Goal: Transaction & Acquisition: Purchase product/service

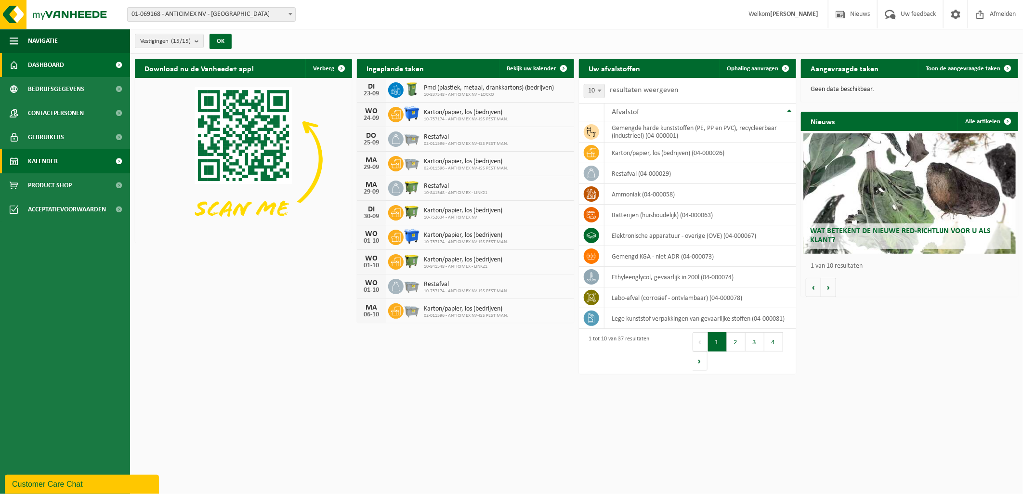
click at [51, 151] on span "Kalender" at bounding box center [43, 161] width 30 height 24
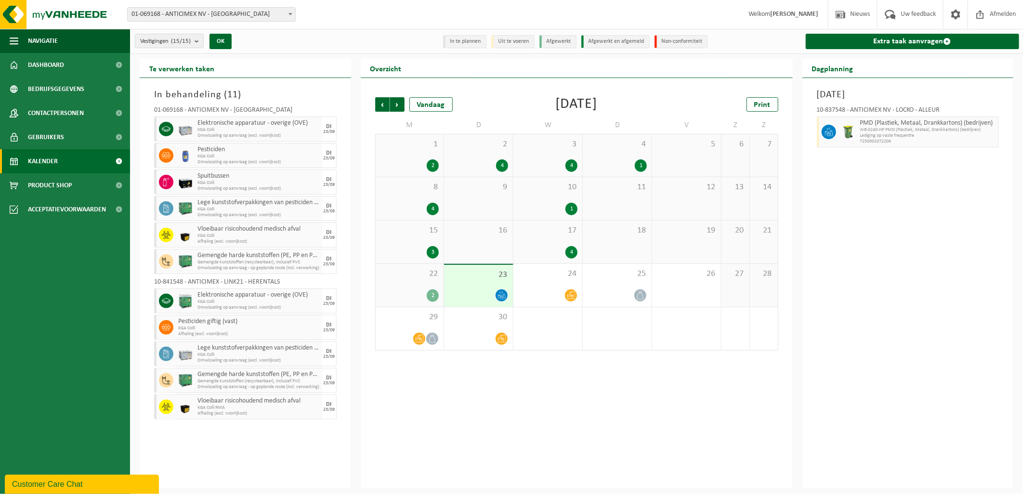
click at [251, 227] on span "Vloeibaar risicohoudend medisch afval" at bounding box center [259, 230] width 122 height 8
click at [309, 68] on div "Te verwerken taken" at bounding box center [246, 68] width 212 height 19
click at [286, 79] on div "In behandeling ( 11 ) 01-069168 - ANTICIMEX NV - ROESELARE Elektronische appara…" at bounding box center [246, 283] width 212 height 411
click at [287, 79] on div "In behandeling ( 11 ) 01-069168 - ANTICIMEX NV - ROESELARE Elektronische appara…" at bounding box center [246, 283] width 212 height 411
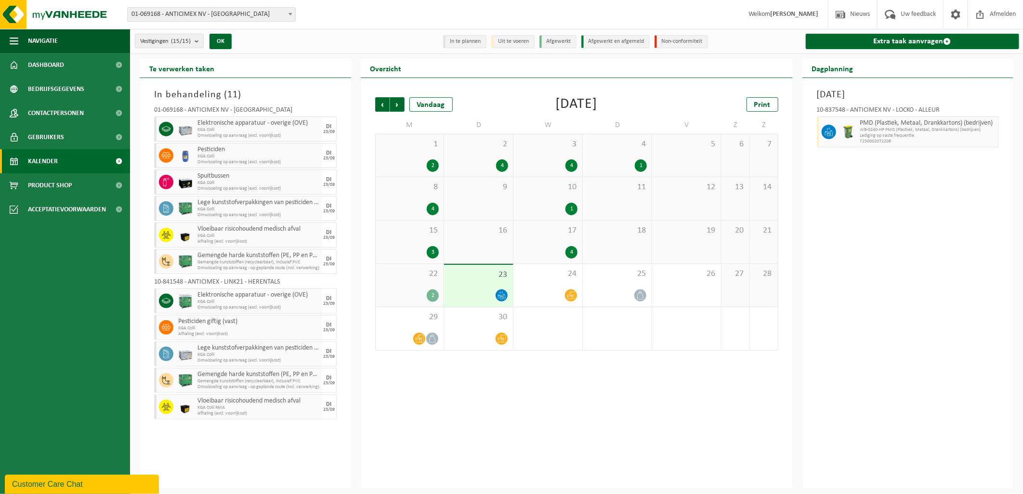
click at [52, 159] on span "Kalender" at bounding box center [43, 161] width 30 height 24
click at [74, 186] on link "Product Shop" at bounding box center [65, 185] width 130 height 24
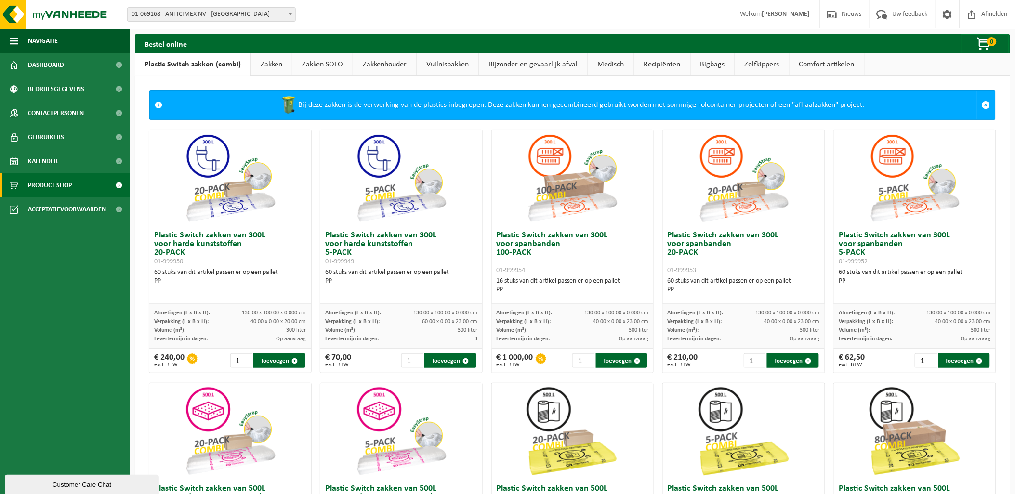
click at [522, 68] on link "Bijzonder en gevaarlijk afval" at bounding box center [533, 64] width 108 height 22
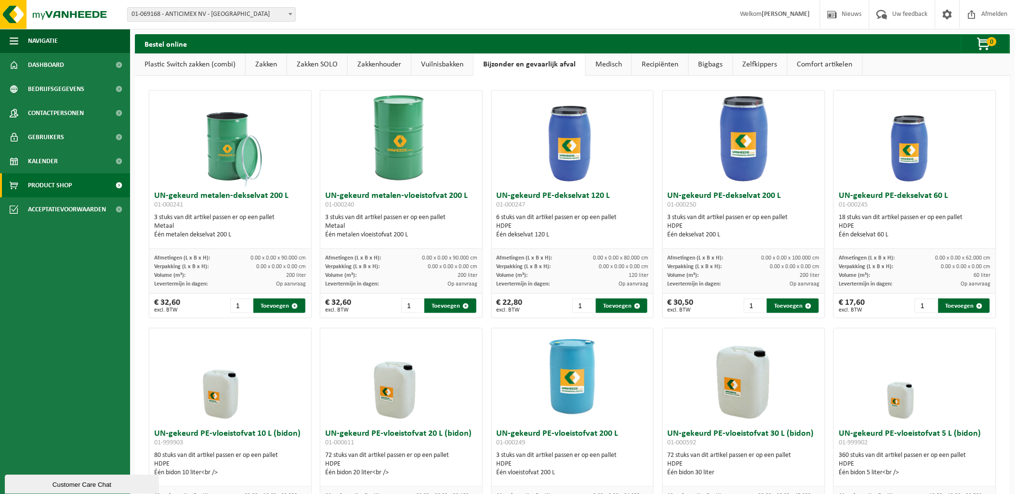
click at [590, 64] on link "Medisch" at bounding box center [609, 64] width 46 height 22
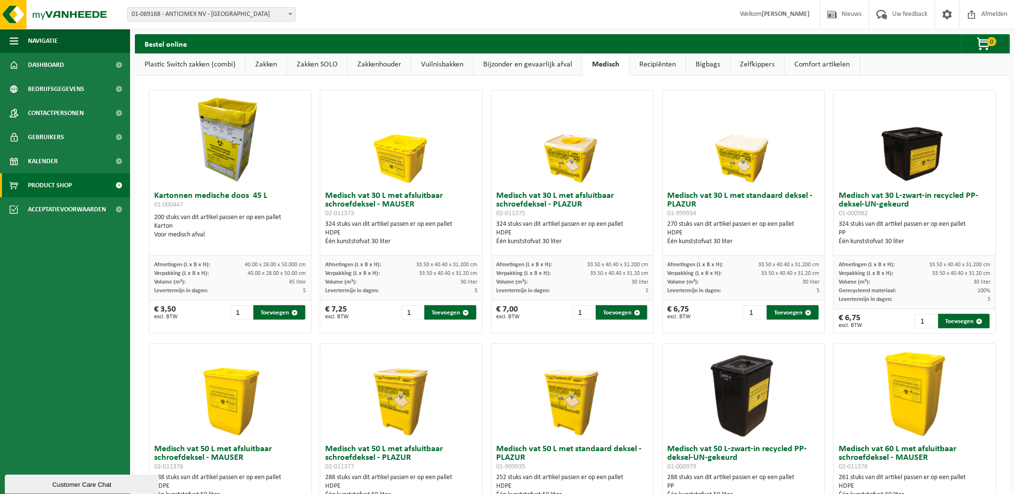
click at [691, 217] on span "01-999934" at bounding box center [682, 213] width 29 height 7
click at [753, 310] on input "2" at bounding box center [755, 313] width 22 height 14
click at [753, 310] on input "3" at bounding box center [755, 313] width 22 height 14
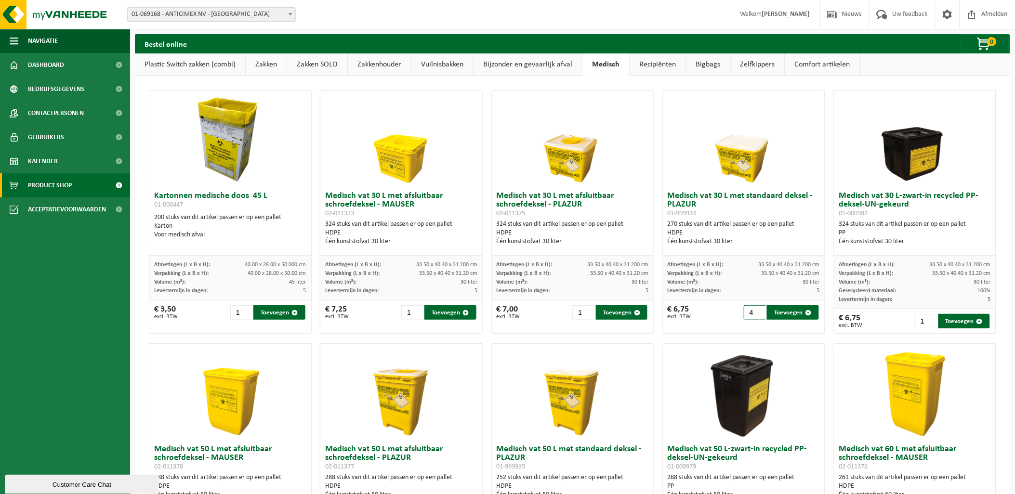
click at [753, 310] on input "4" at bounding box center [755, 313] width 22 height 14
click at [753, 310] on input "5" at bounding box center [755, 313] width 22 height 14
click at [753, 310] on input "6" at bounding box center [755, 313] width 22 height 14
click at [753, 310] on input "37" at bounding box center [755, 313] width 22 height 14
click at [753, 310] on input "38" at bounding box center [755, 313] width 22 height 14
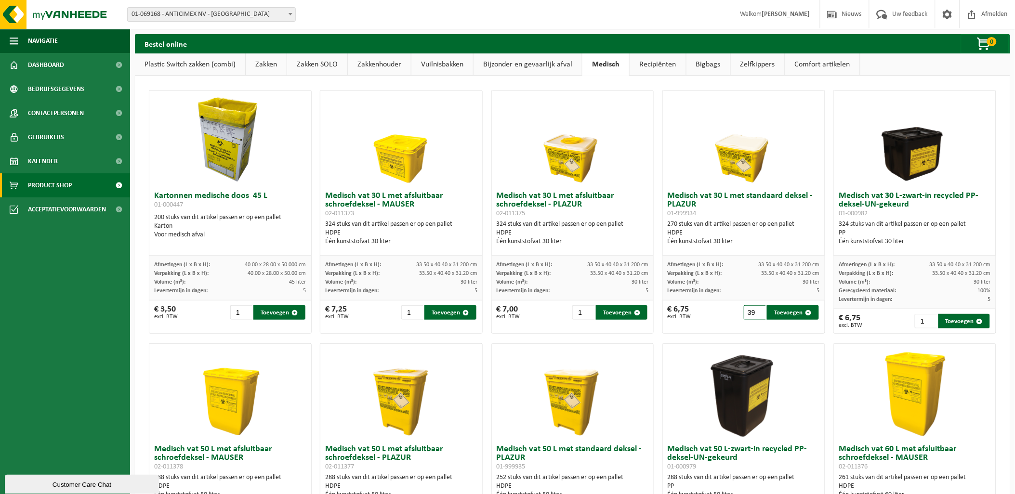
click at [753, 310] on input "39" at bounding box center [755, 313] width 22 height 14
click at [753, 310] on input "40" at bounding box center [755, 313] width 22 height 14
click at [753, 310] on input "41" at bounding box center [755, 313] width 22 height 14
click at [753, 310] on input "42" at bounding box center [755, 313] width 22 height 14
click at [753, 310] on input "43" at bounding box center [755, 313] width 22 height 14
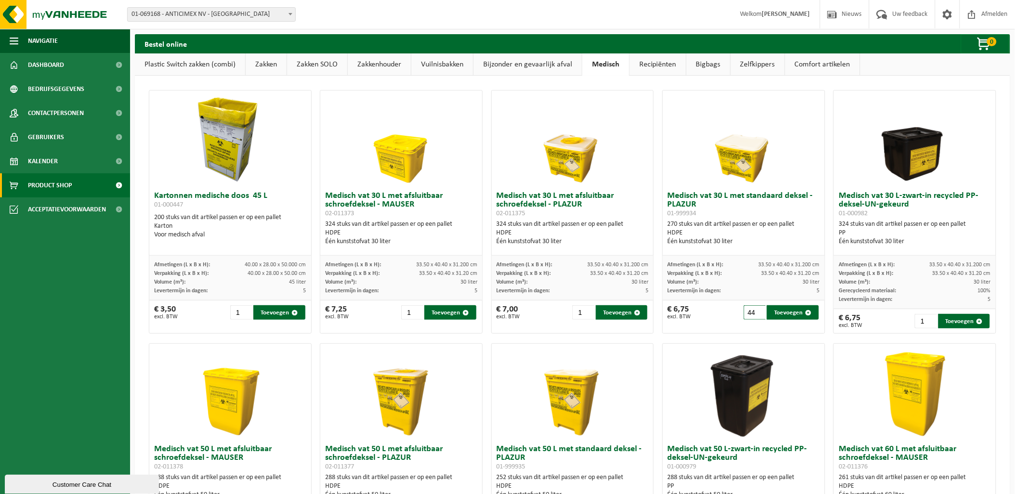
click at [753, 310] on input "44" at bounding box center [755, 313] width 22 height 14
click at [753, 310] on input "45" at bounding box center [755, 313] width 22 height 14
click at [753, 310] on input "46" at bounding box center [755, 313] width 22 height 14
click at [753, 310] on input "47" at bounding box center [755, 313] width 22 height 14
click at [753, 310] on input "48" at bounding box center [755, 313] width 22 height 14
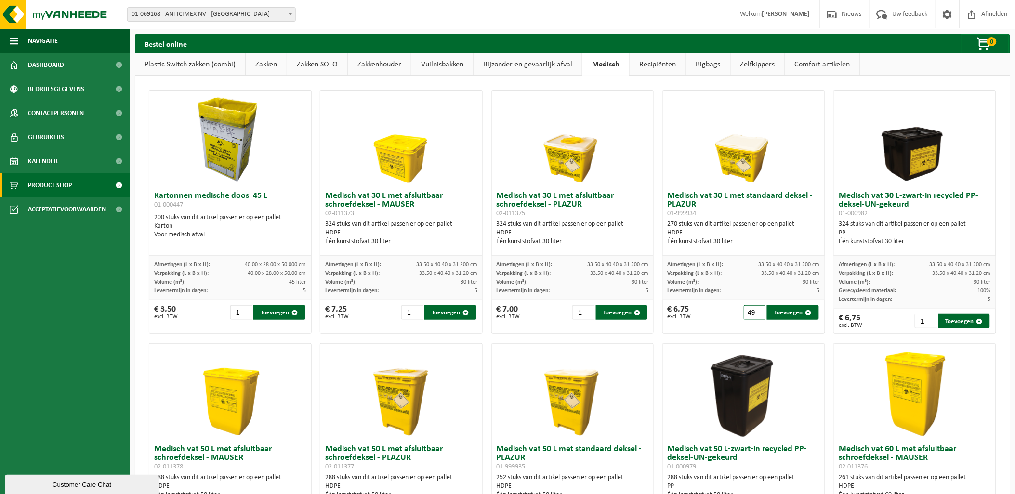
click at [753, 310] on input "49" at bounding box center [755, 313] width 22 height 14
click at [753, 310] on input "50" at bounding box center [755, 313] width 22 height 14
click at [747, 276] on div "Verpakking (L x B x H): 33.50 x 40.40 x 31.20 cm" at bounding box center [744, 273] width 152 height 9
click at [779, 314] on button "Toevoegen" at bounding box center [793, 313] width 52 height 14
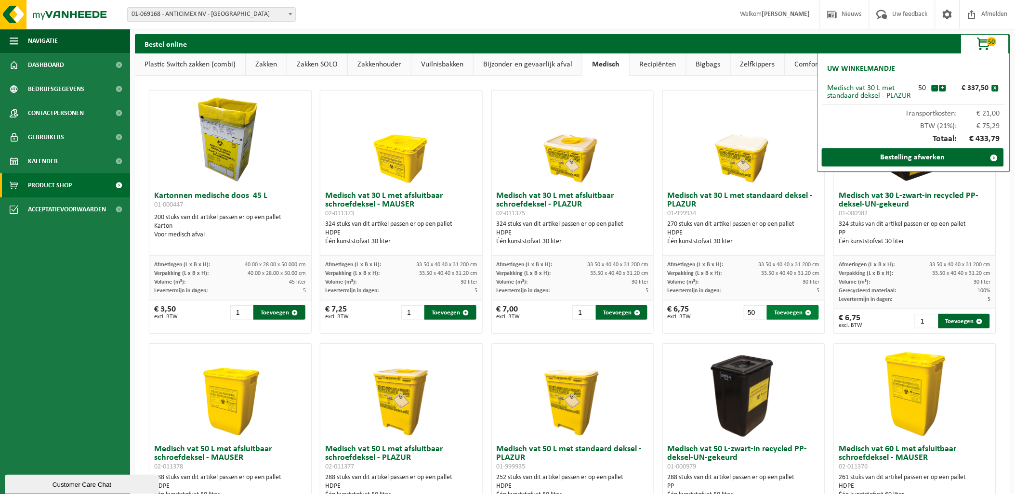
type input "1"
click at [897, 161] on link "Bestelling afwerken" at bounding box center [913, 157] width 182 height 18
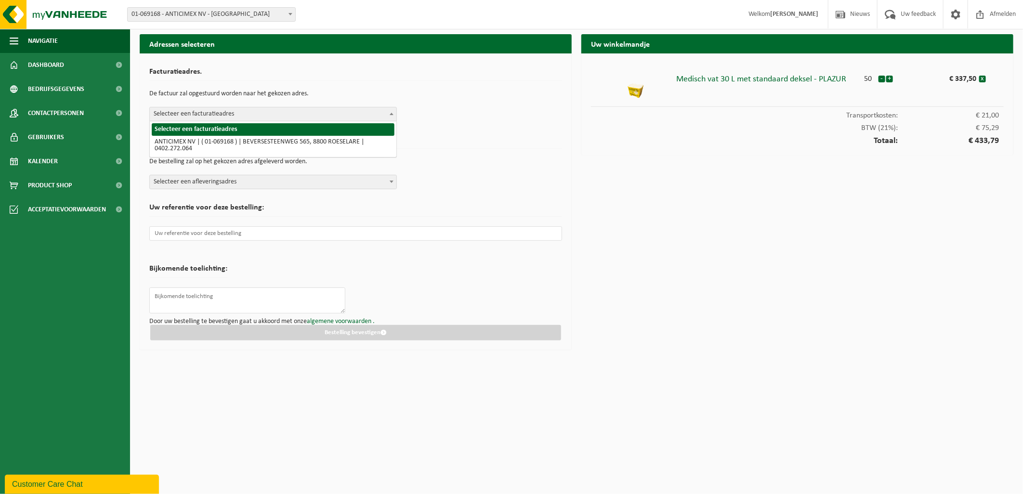
click at [302, 119] on span "Selecteer een facturatieadres" at bounding box center [273, 113] width 247 height 13
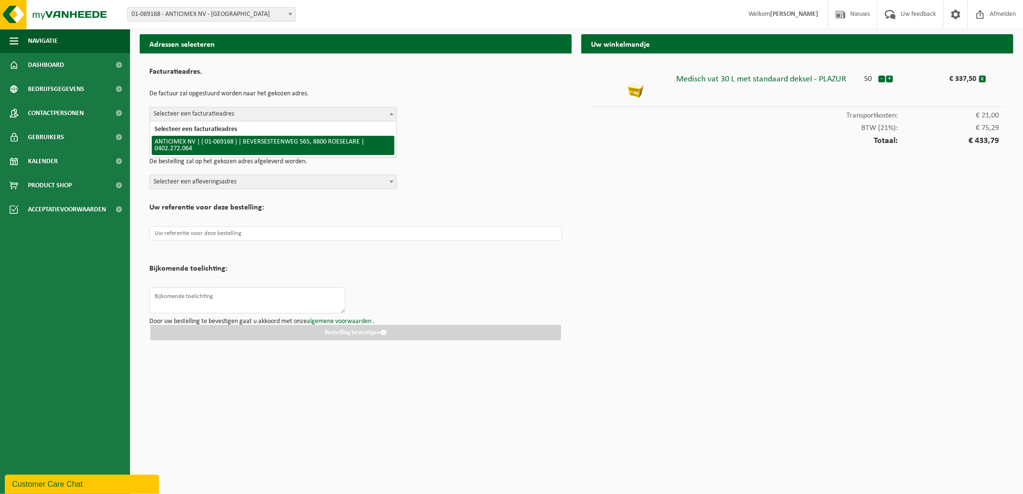
select select "7748"
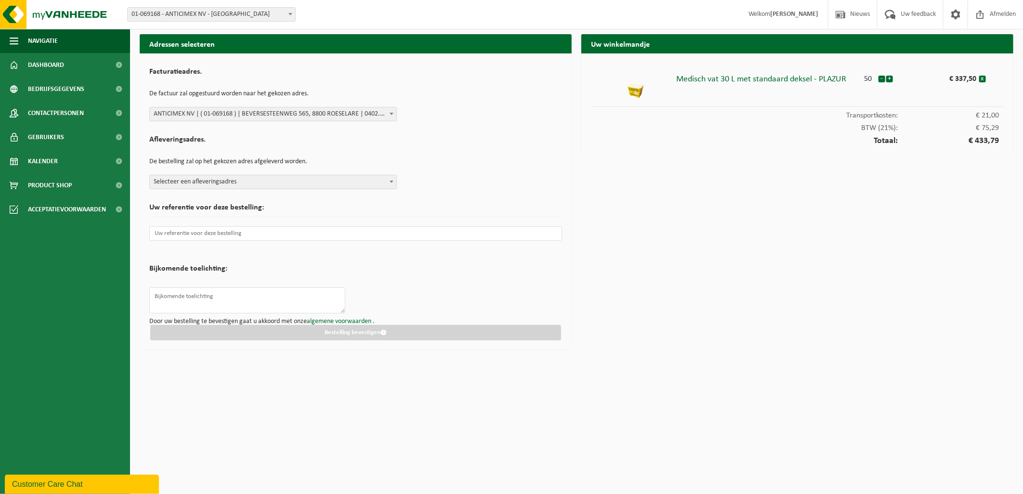
click at [307, 174] on div "Afleveringsadres. De bestelling zal op het gekozen adres afgeleverd worden. Sel…" at bounding box center [355, 160] width 413 height 58
click at [309, 177] on span "Selecteer een afleveringsadres" at bounding box center [273, 181] width 247 height 13
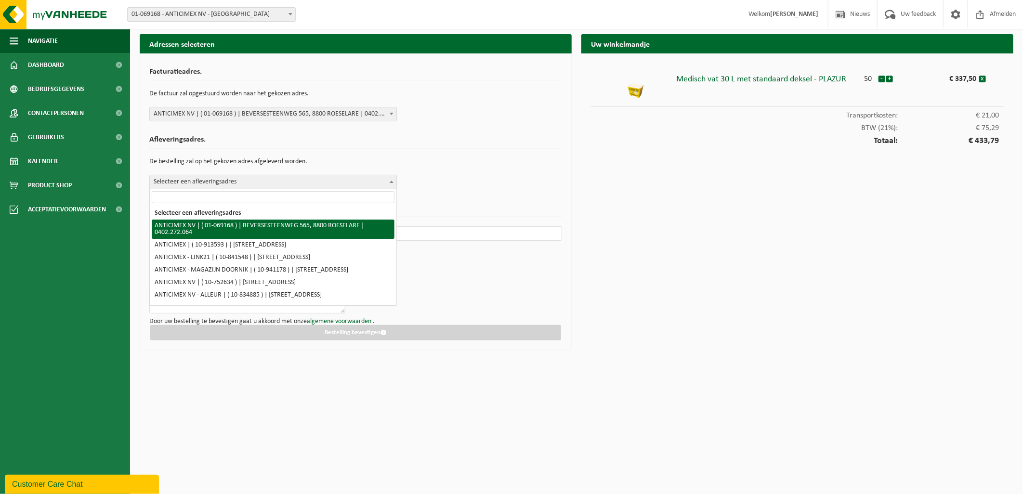
select select "7748"
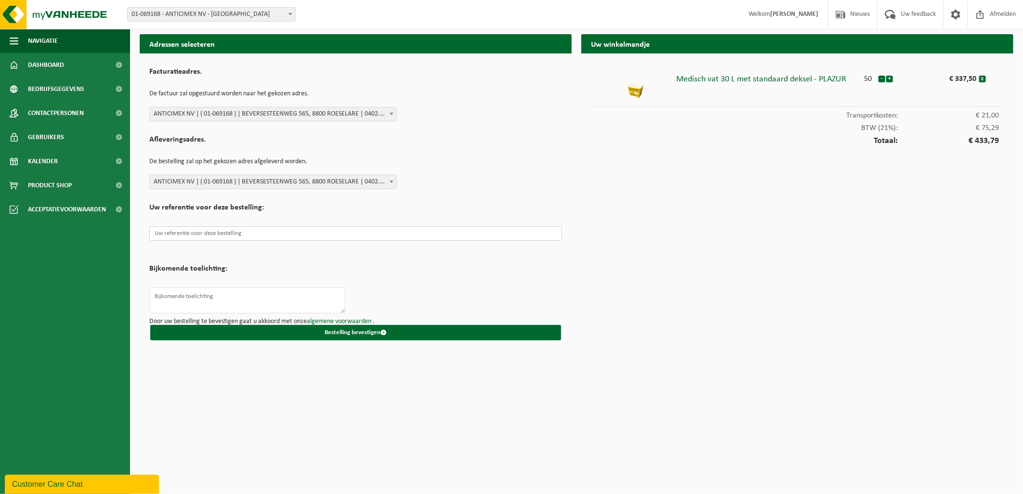
click at [239, 238] on input "text" at bounding box center [355, 233] width 413 height 14
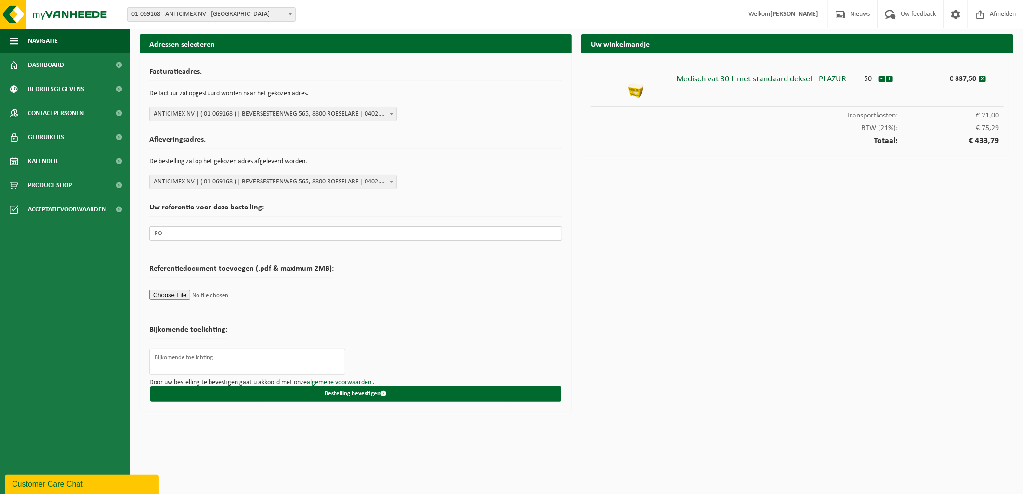
click at [184, 239] on input "PO" at bounding box center [355, 233] width 413 height 14
type input "PO 23445"
click at [264, 357] on textarea at bounding box center [247, 362] width 196 height 26
type textarea "G"
type input "C:\fakepath\VANHEEDE - PO 23445 - DE6WHO - MAR.pdf"
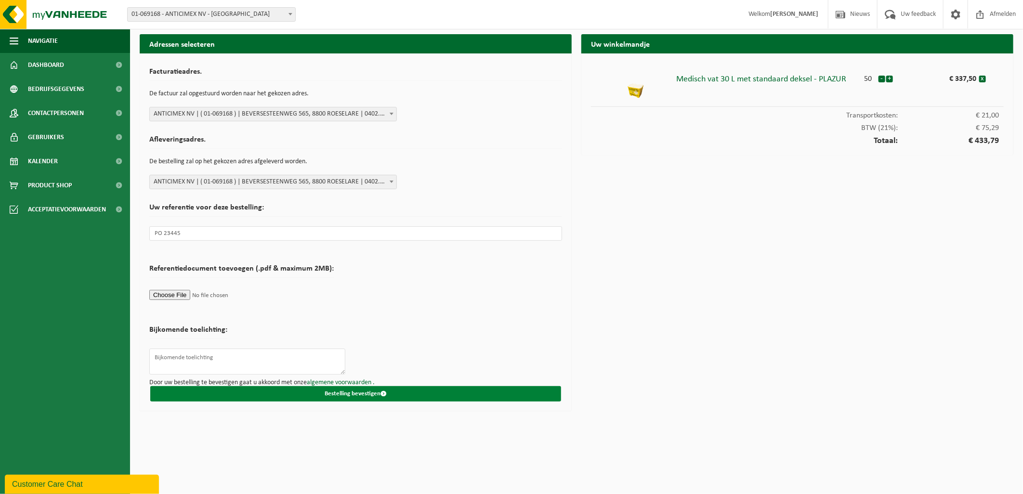
click at [373, 396] on button "Bestelling bevestigen" at bounding box center [355, 393] width 411 height 15
